Goal: Information Seeking & Learning: Learn about a topic

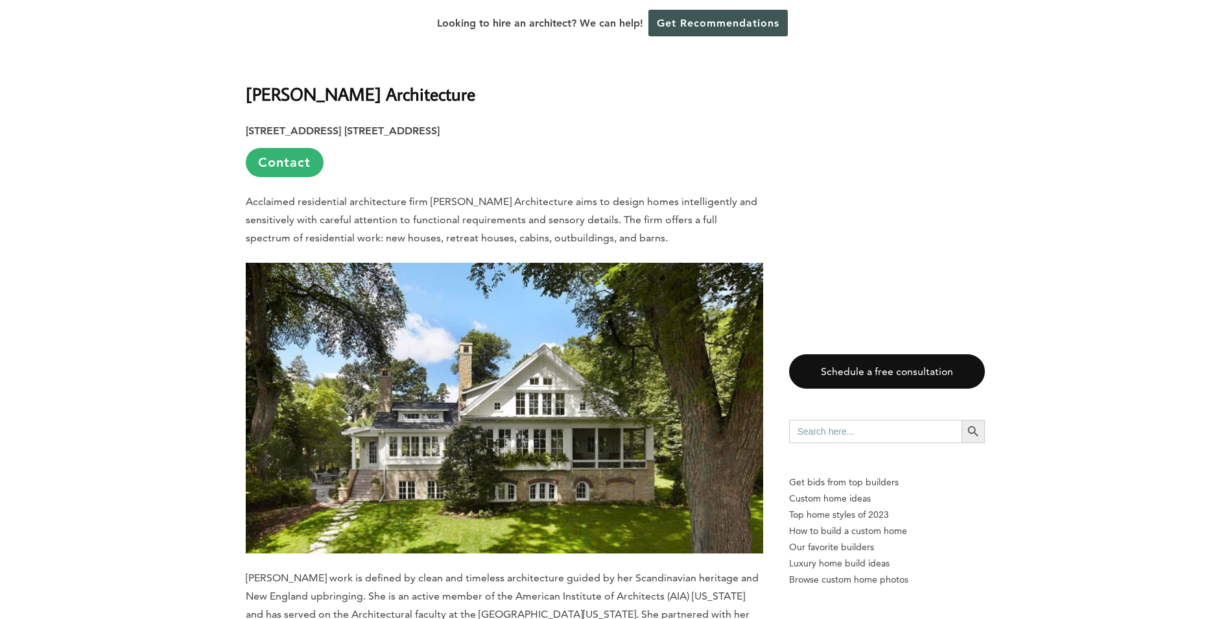
scroll to position [1621, 0]
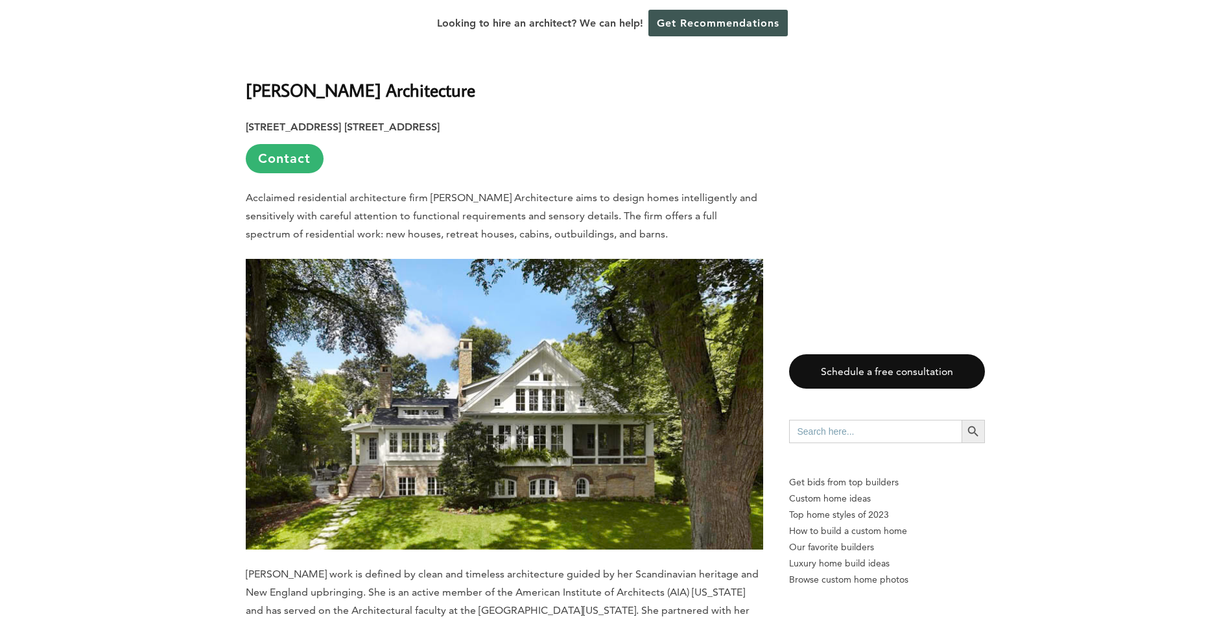
drag, startPoint x: 483, startPoint y: 54, endPoint x: 235, endPoint y: 55, distance: 248.4
copy strong "[PERSON_NAME] Architecture"
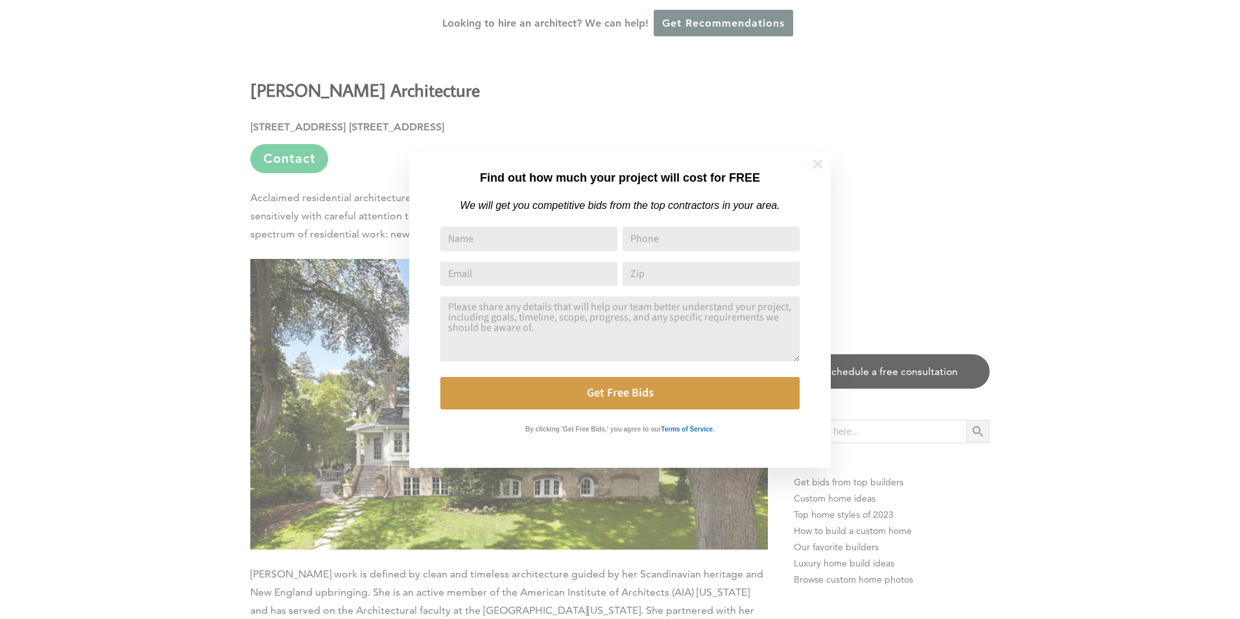
click at [815, 165] on icon at bounding box center [818, 164] width 14 height 14
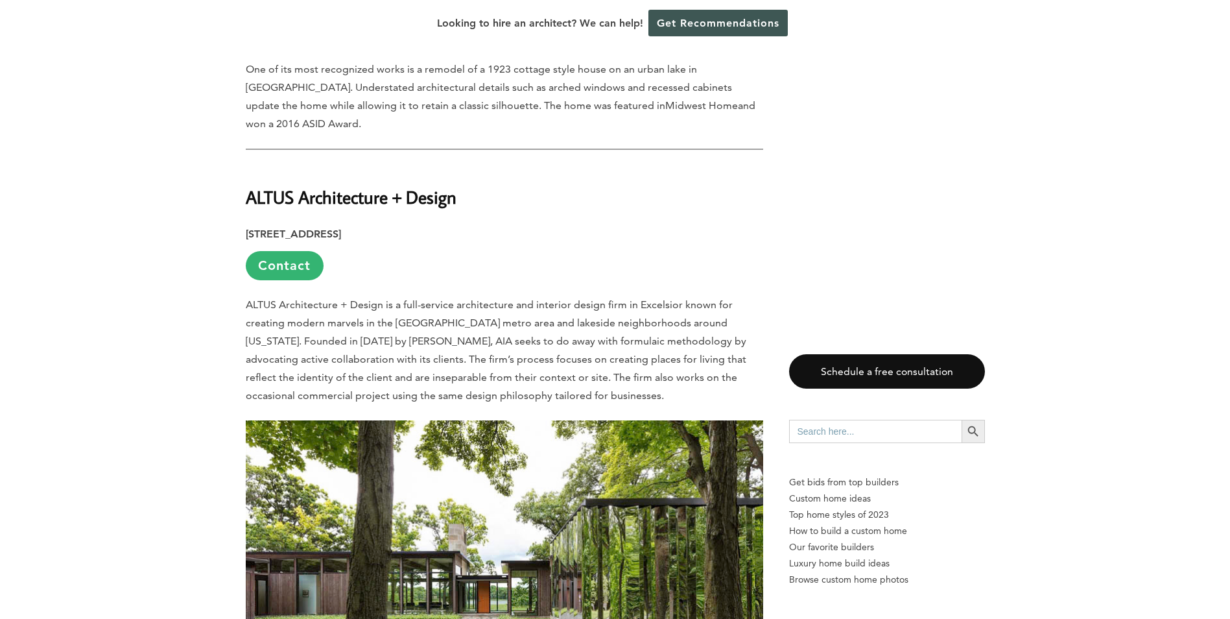
scroll to position [2270, 0]
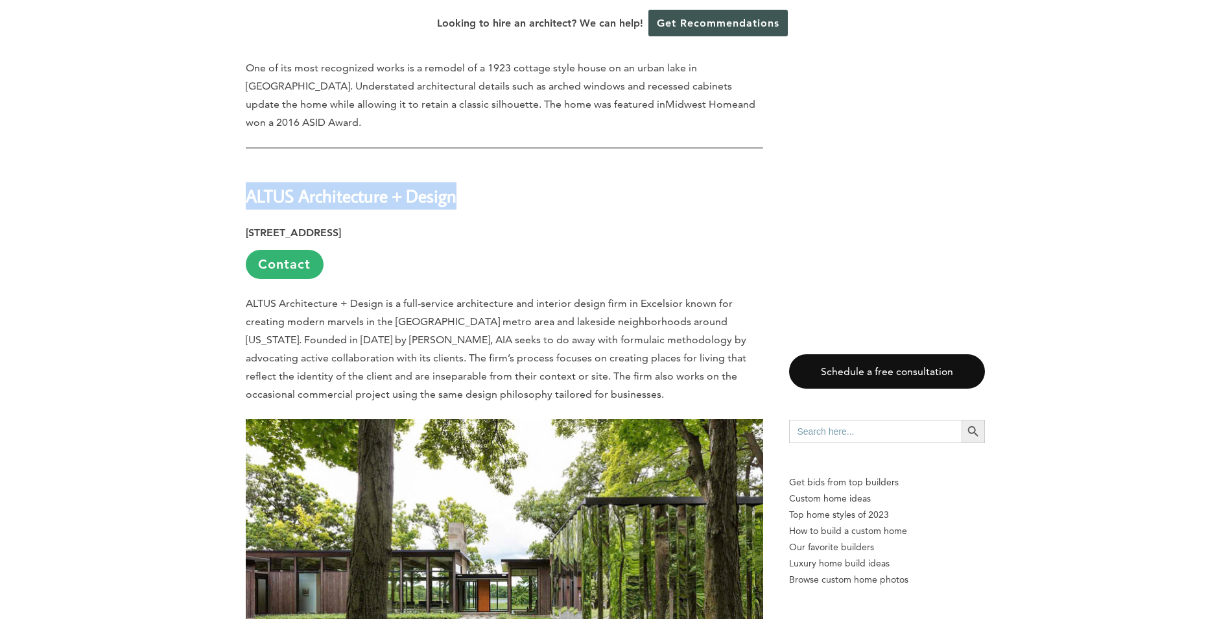
drag, startPoint x: 464, startPoint y: 158, endPoint x: 252, endPoint y: 160, distance: 211.4
click at [252, 164] on h2 "ALTUS Architecture + Design" at bounding box center [504, 186] width 517 height 45
copy strong "LTUS Architecture + Design"
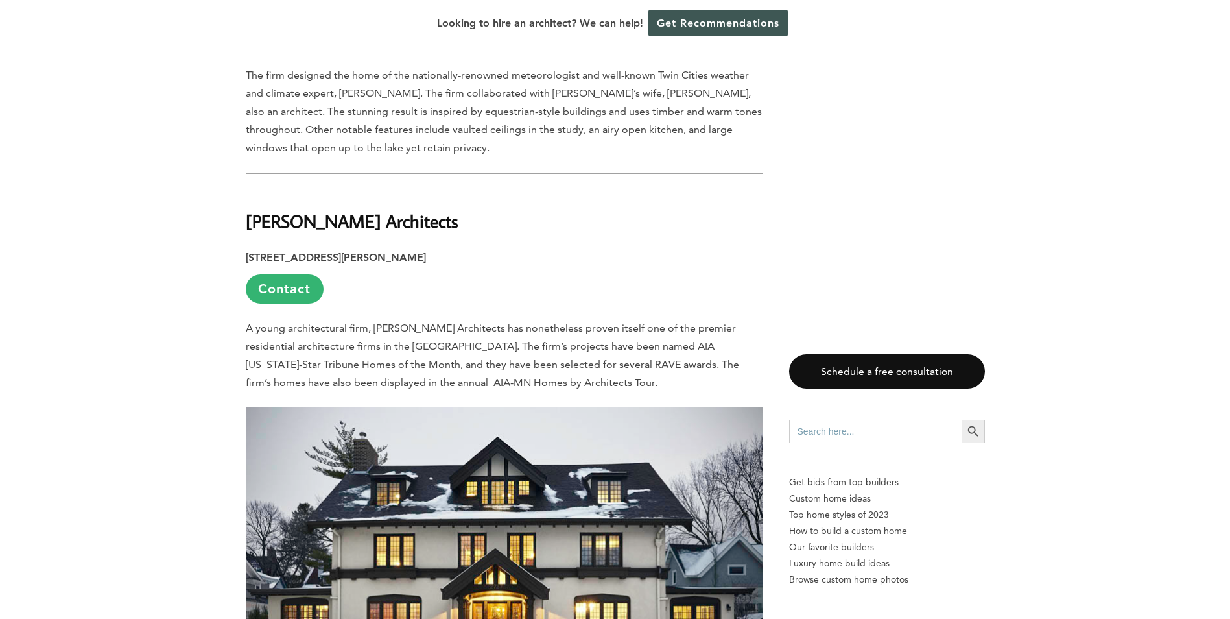
scroll to position [4020, 0]
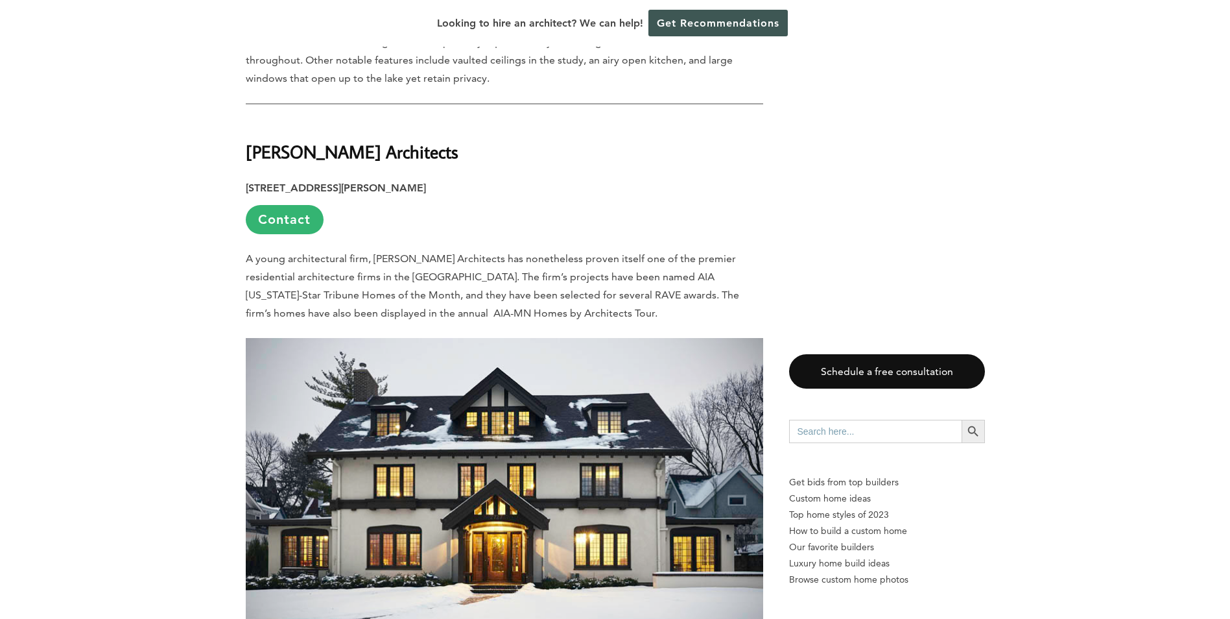
drag, startPoint x: 492, startPoint y: 99, endPoint x: 172, endPoint y: 76, distance: 319.8
copy strong "[PERSON_NAME] Architects"
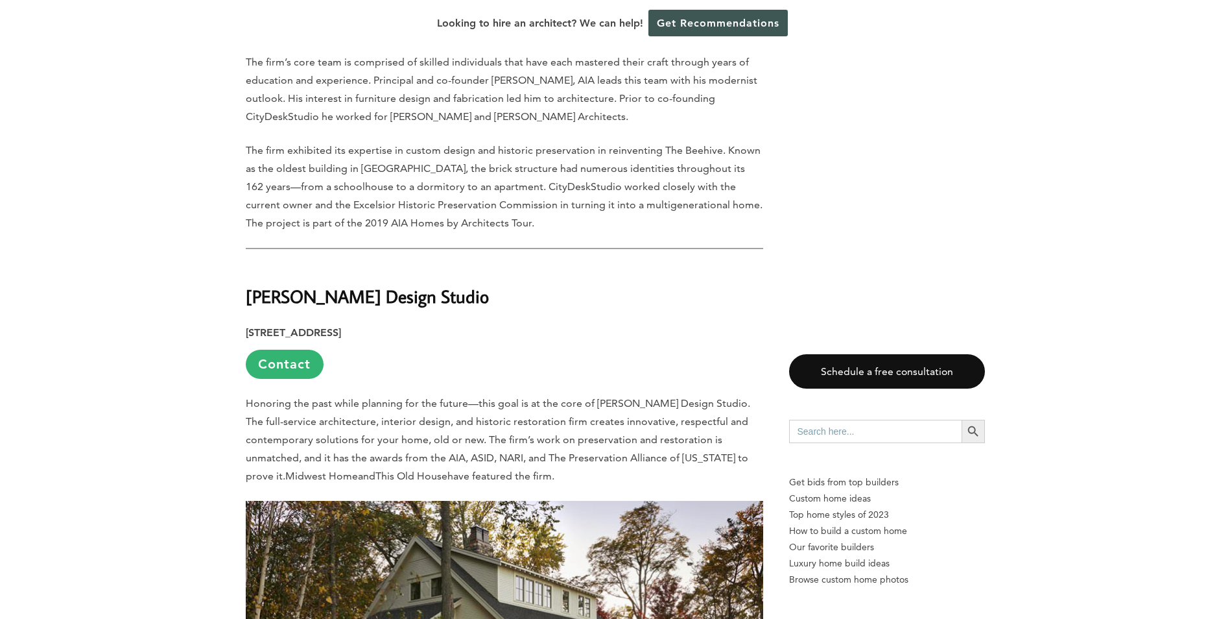
scroll to position [5577, 0]
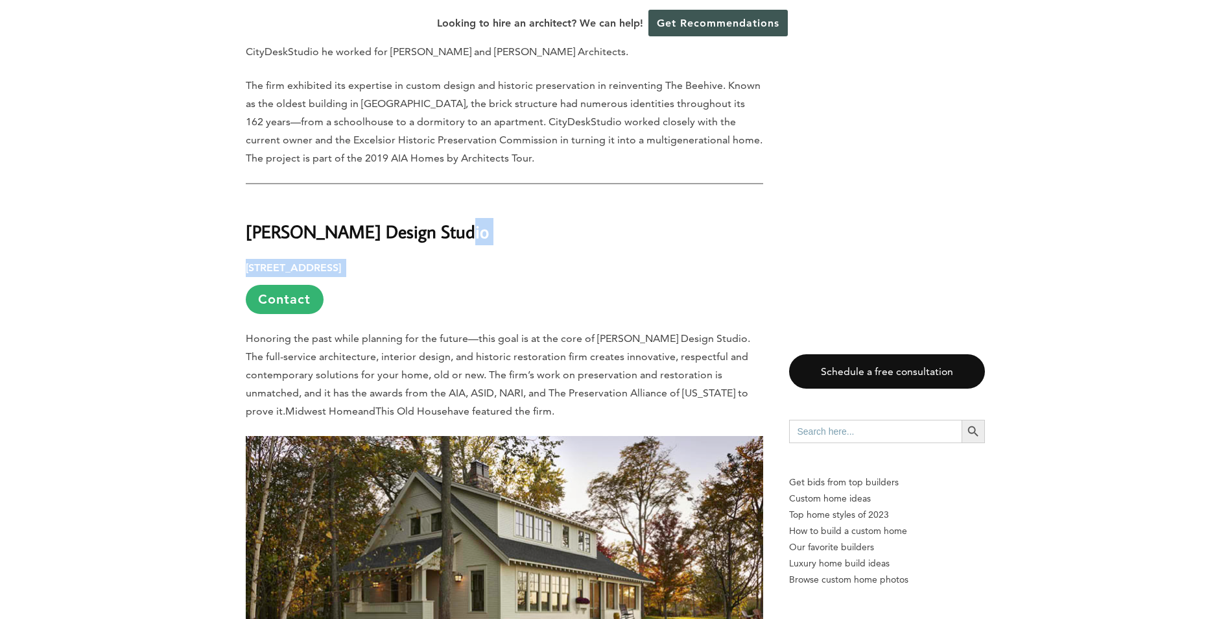
drag, startPoint x: 452, startPoint y: 162, endPoint x: 236, endPoint y: 218, distance: 223.0
drag, startPoint x: 588, startPoint y: 152, endPoint x: 528, endPoint y: 163, distance: 60.8
click at [589, 200] on h2 "[PERSON_NAME] Design Studio" at bounding box center [504, 222] width 517 height 45
click at [337, 220] on strong "[PERSON_NAME] Design Studio" at bounding box center [367, 231] width 243 height 23
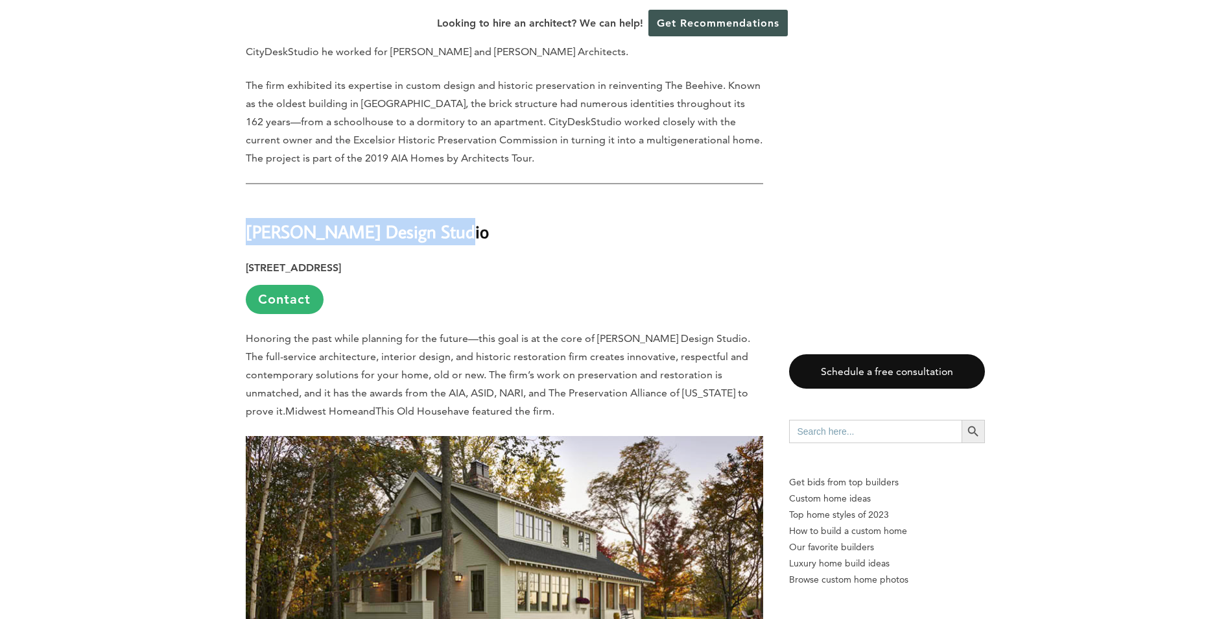
drag, startPoint x: 440, startPoint y: 159, endPoint x: 251, endPoint y: 163, distance: 189.4
click at [251, 220] on strong "[PERSON_NAME] Design Studio" at bounding box center [367, 231] width 243 height 23
click at [294, 220] on strong "[PERSON_NAME] Design Studio" at bounding box center [367, 231] width 243 height 23
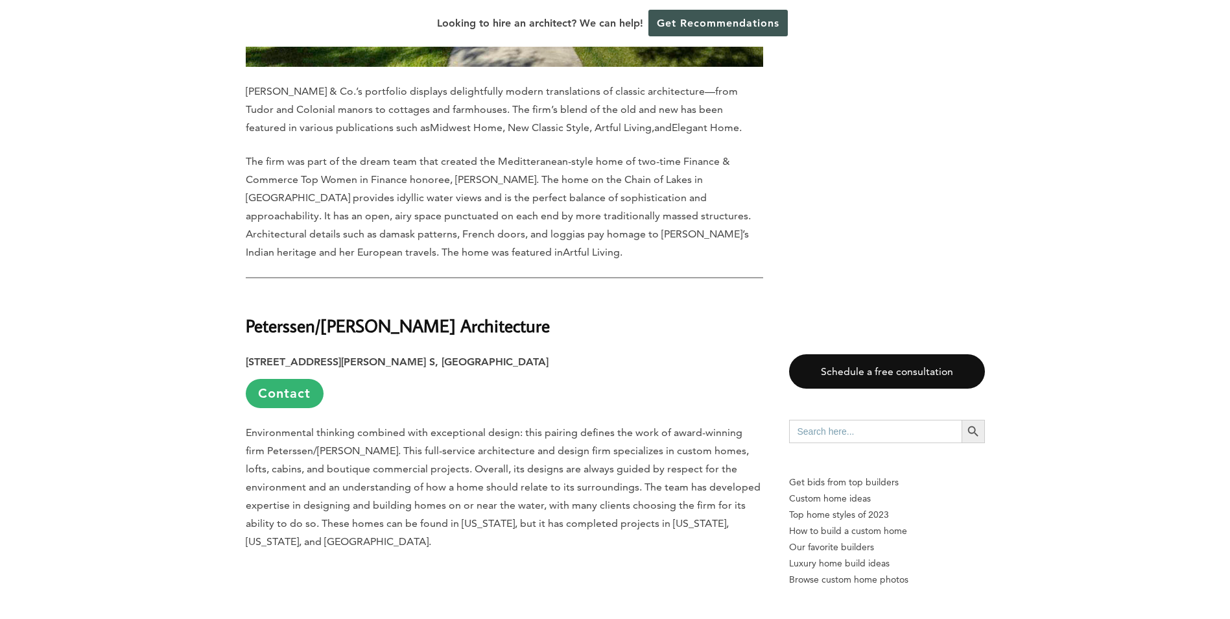
scroll to position [8105, 0]
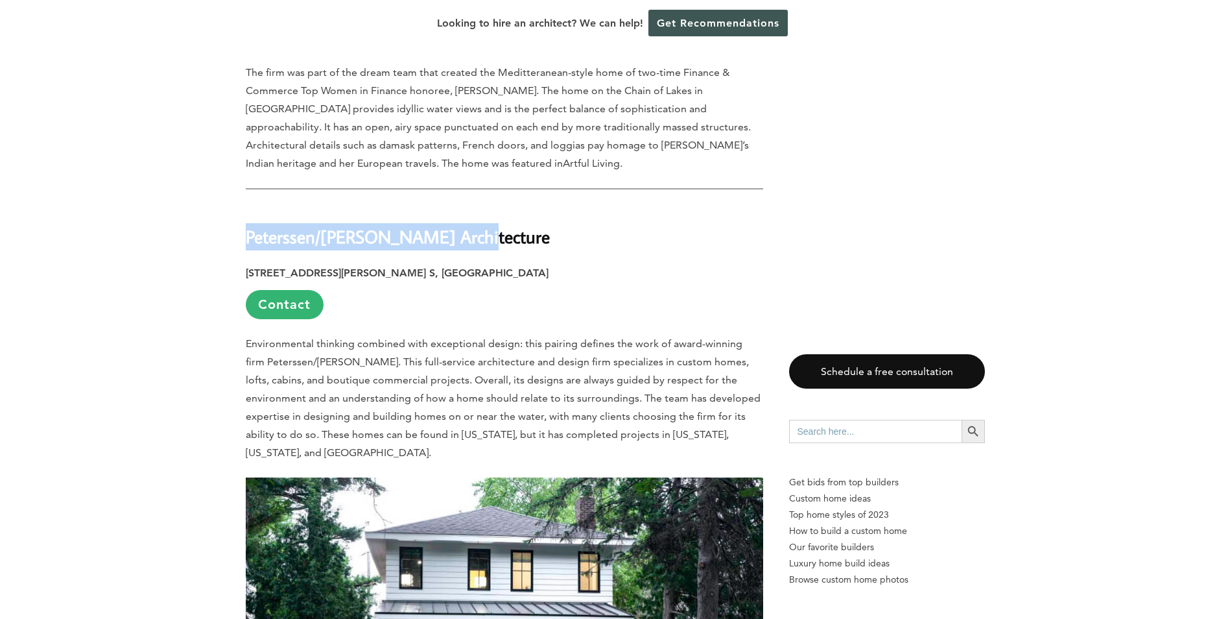
drag, startPoint x: 416, startPoint y: 110, endPoint x: 241, endPoint y: 115, distance: 175.2
copy strong "Peterssen/[PERSON_NAME] Architecture"
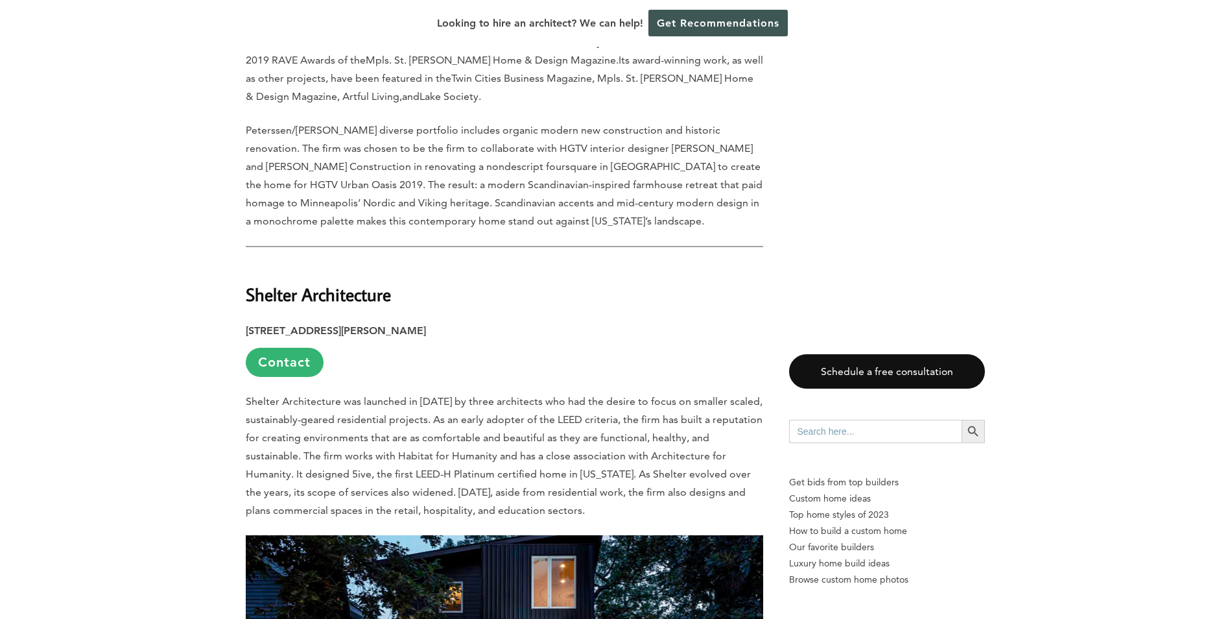
scroll to position [8948, 0]
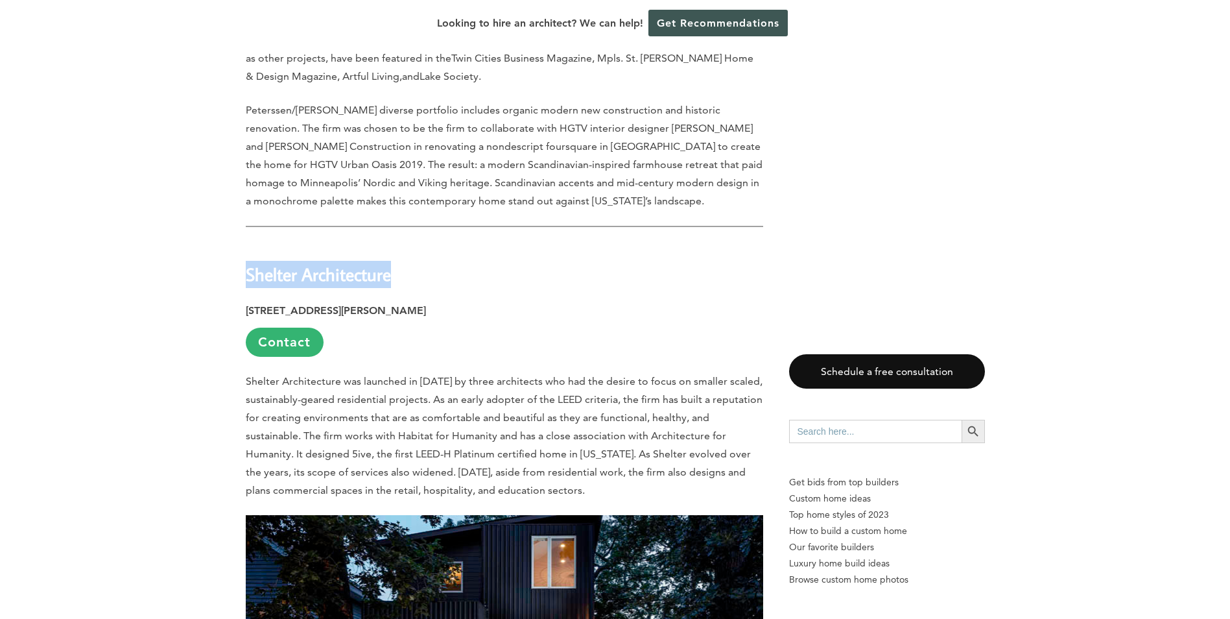
drag, startPoint x: 402, startPoint y: 150, endPoint x: 243, endPoint y: 151, distance: 158.9
copy strong "Shelter Architecture"
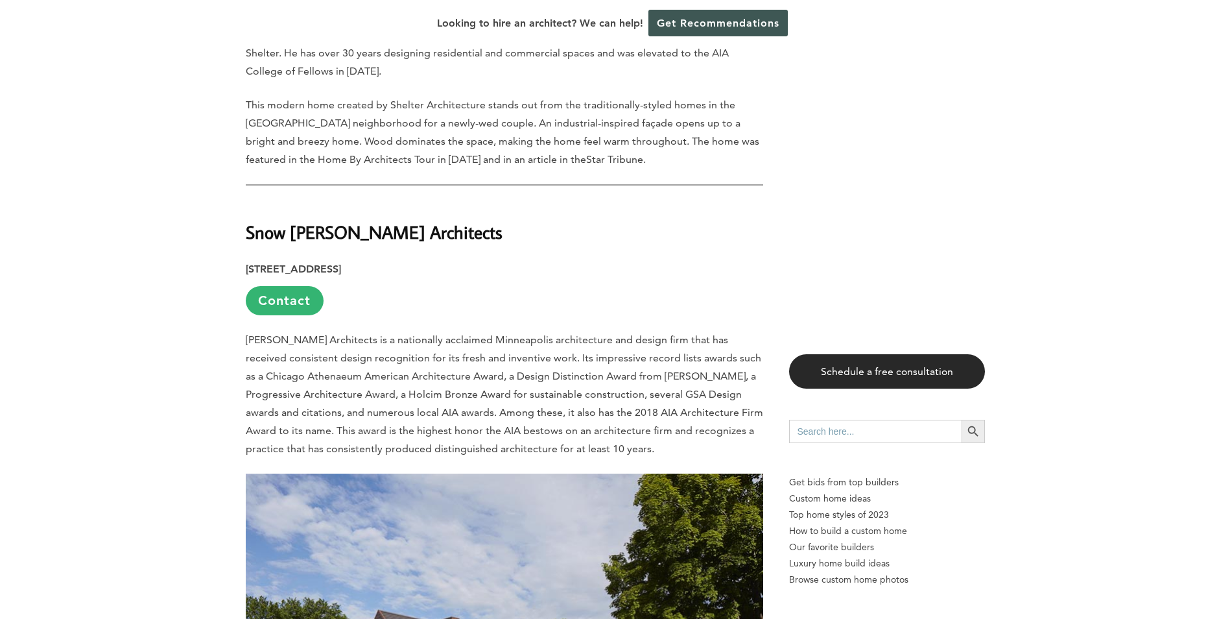
scroll to position [9727, 0]
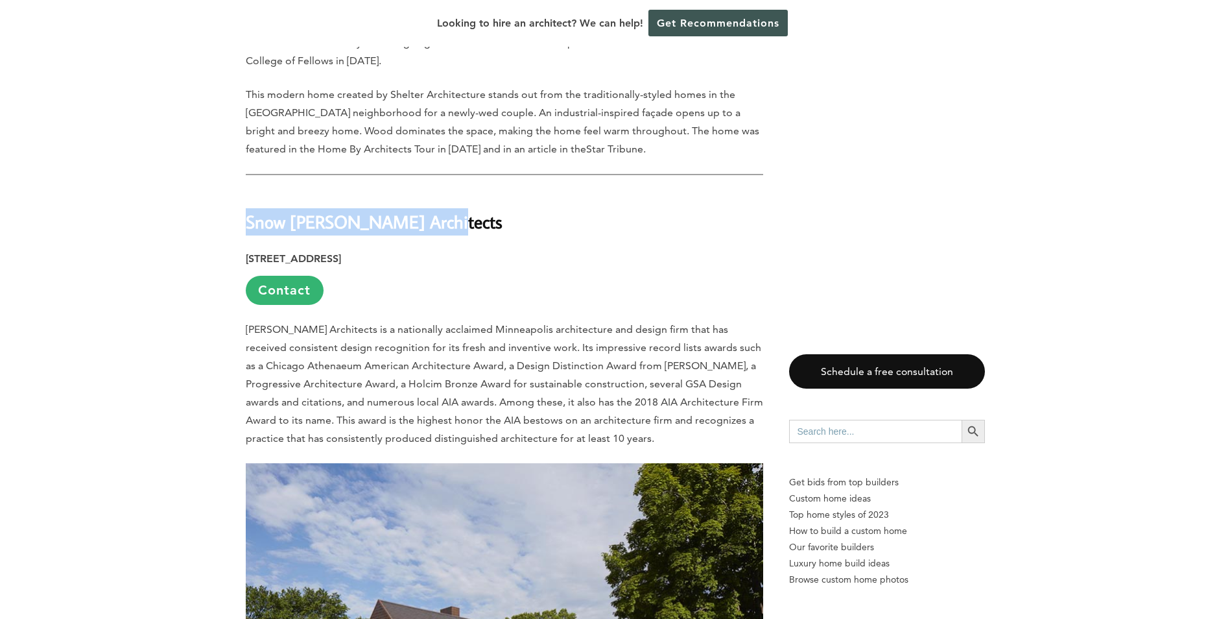
drag, startPoint x: 393, startPoint y: 80, endPoint x: 244, endPoint y: 85, distance: 148.6
copy strong "Snow [PERSON_NAME] Architects"
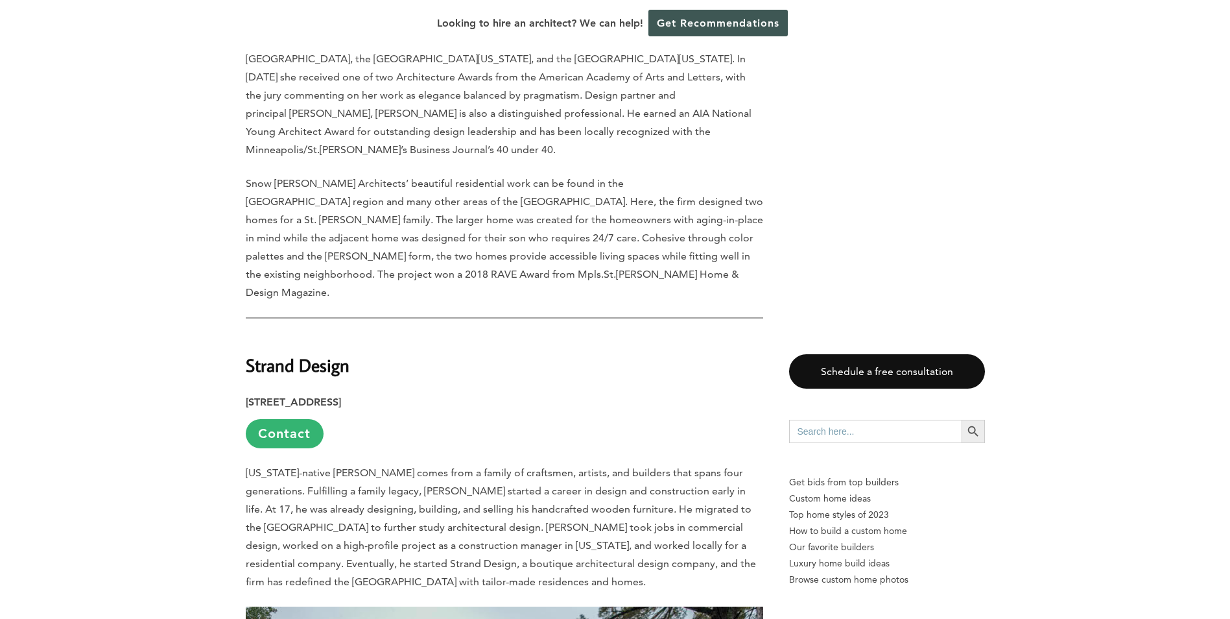
scroll to position [10505, 0]
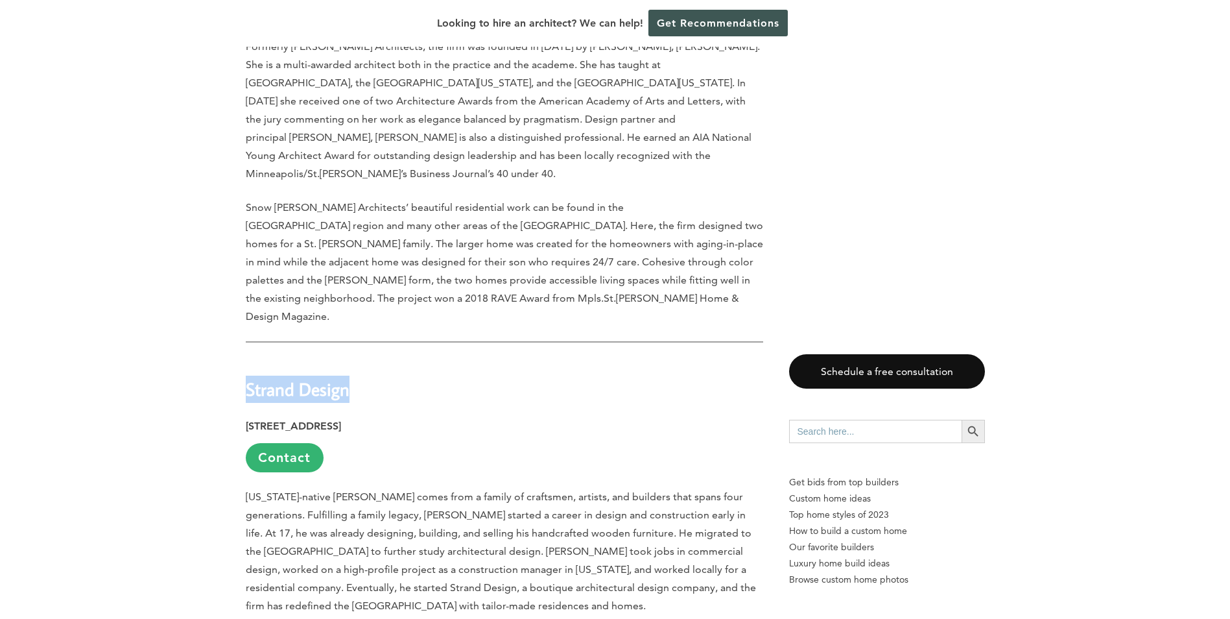
drag, startPoint x: 369, startPoint y: 204, endPoint x: 243, endPoint y: 208, distance: 126.5
copy strong "Strand Design"
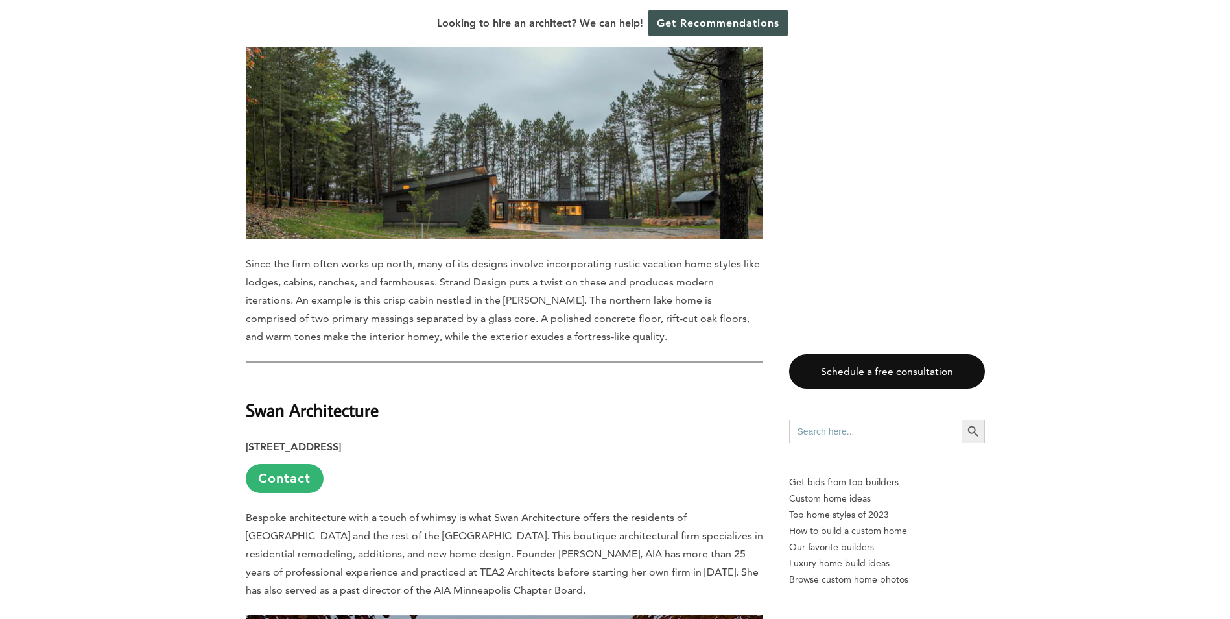
scroll to position [11348, 0]
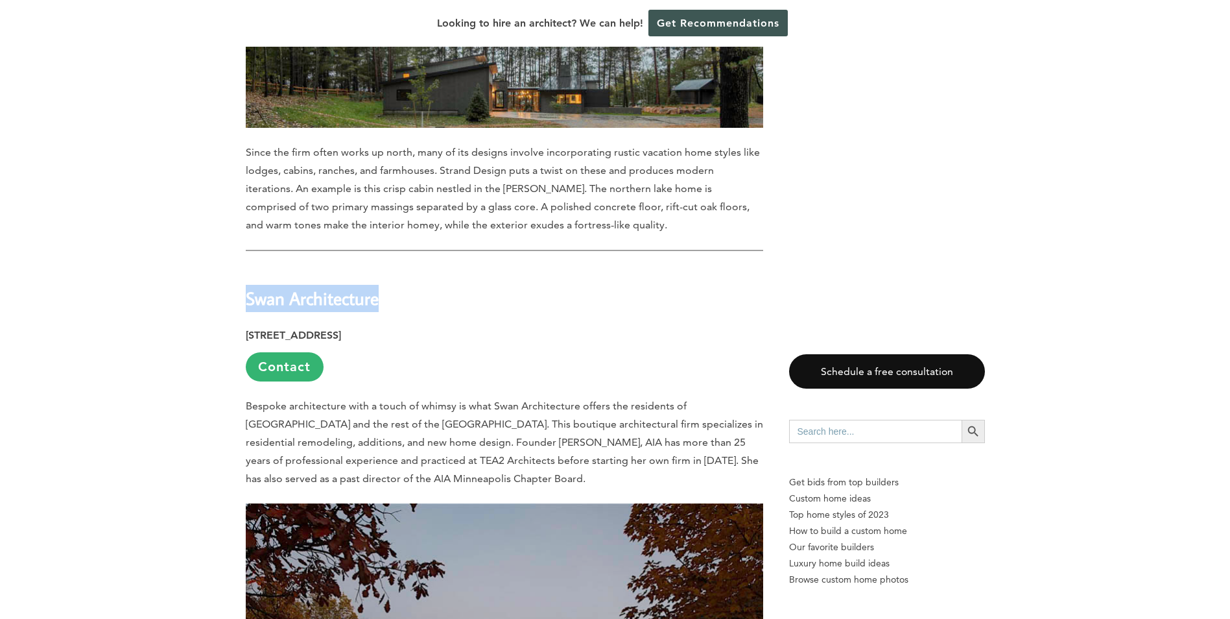
drag, startPoint x: 393, startPoint y: 113, endPoint x: 239, endPoint y: 110, distance: 153.7
copy strong "Swan Architecture"
